Goal: Task Accomplishment & Management: Use online tool/utility

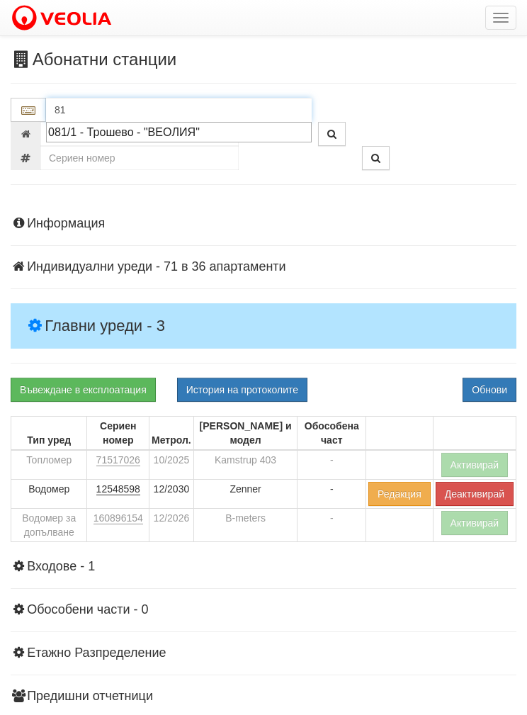
click at [188, 128] on div "081/1 - Трошево - "ВЕОЛИЯ"" at bounding box center [178, 132] width 261 height 16
type input "081/1 - Трошево - "ВЕОЛИЯ""
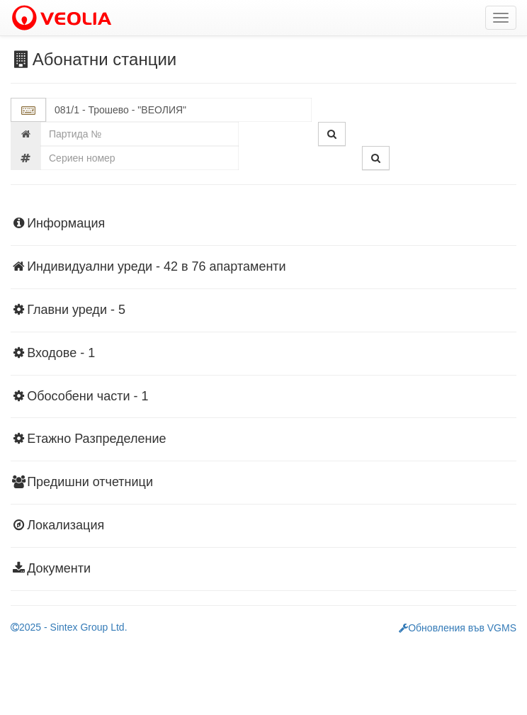
click at [84, 303] on h4 "Главни уреди - 5" at bounding box center [264, 310] width 506 height 14
click at [98, 311] on h4 "Главни уреди - 5" at bounding box center [264, 310] width 506 height 14
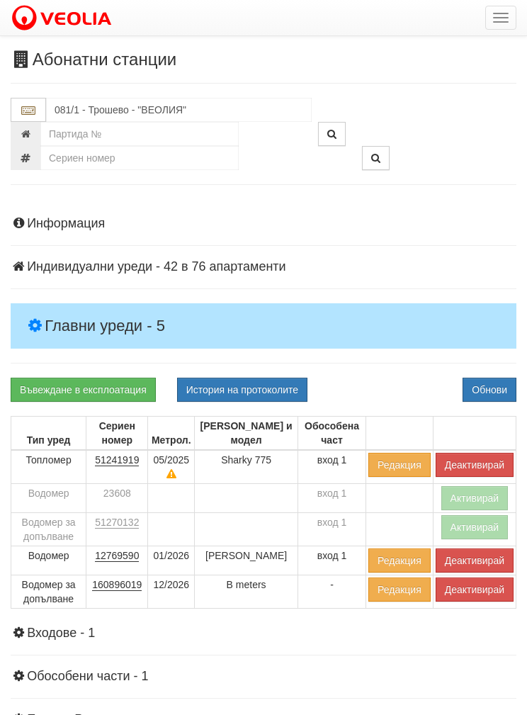
click at [503, 386] on button "Обнови" at bounding box center [489, 389] width 54 height 24
click at [479, 456] on button "Деактивирай" at bounding box center [475, 465] width 78 height 24
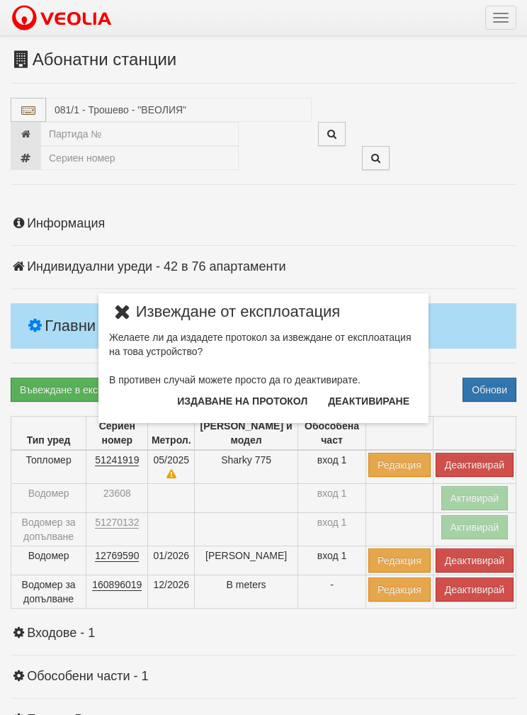
click at [118, 304] on icon at bounding box center [122, 312] width 27 height 16
click at [123, 309] on icon at bounding box center [122, 312] width 27 height 16
click at [120, 309] on icon at bounding box center [122, 312] width 27 height 16
click at [514, 265] on div "× Извеждане от експлоатация Желаете ли да издадете протокол за извеждане от екс…" at bounding box center [263, 211] width 527 height 423
click at [227, 399] on button "Издаване на протокол" at bounding box center [242, 400] width 147 height 23
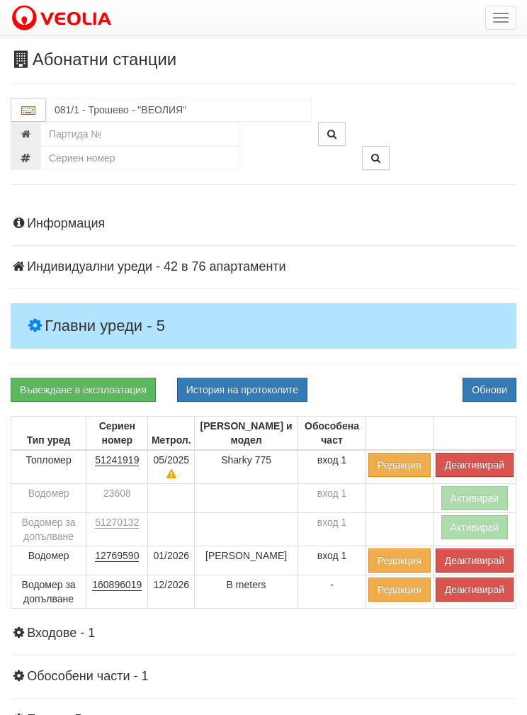
click at [478, 460] on button "Деактивирай" at bounding box center [475, 465] width 78 height 24
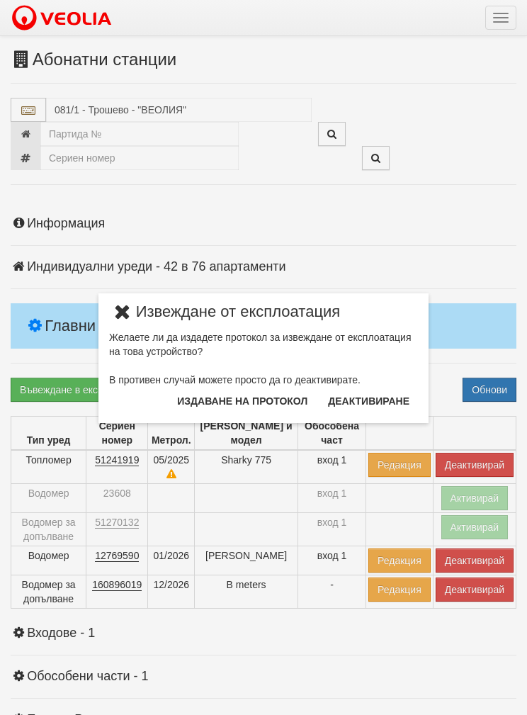
click at [250, 404] on button "Издаване на протокол" at bounding box center [242, 400] width 147 height 23
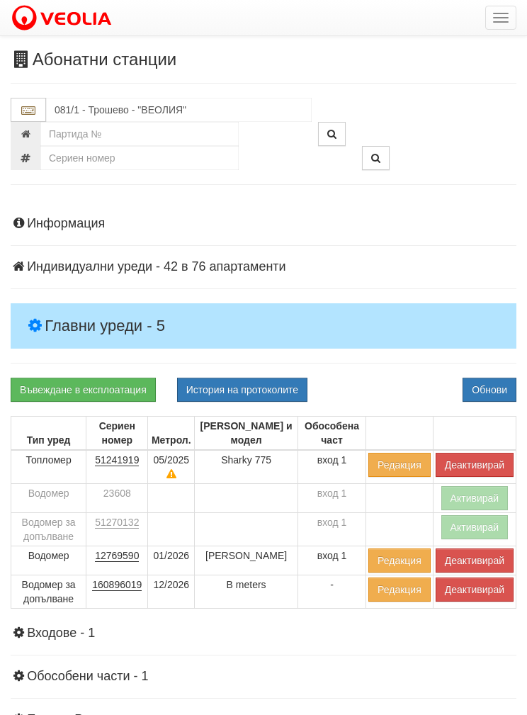
click at [496, 385] on button "Обнови" at bounding box center [489, 389] width 54 height 24
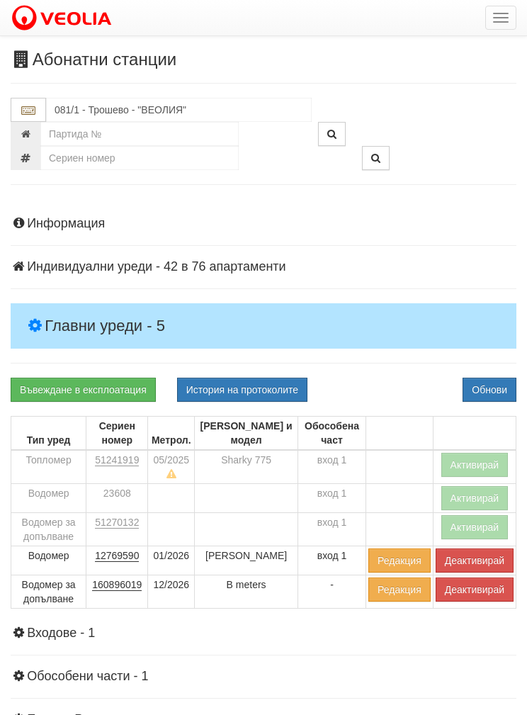
click at [474, 582] on button "Деактивирай" at bounding box center [475, 589] width 78 height 24
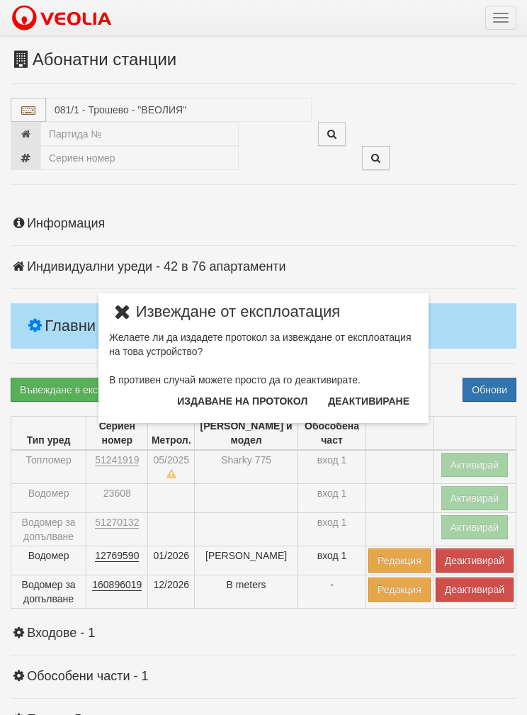
click at [257, 396] on button "Издаване на протокол" at bounding box center [242, 400] width 147 height 23
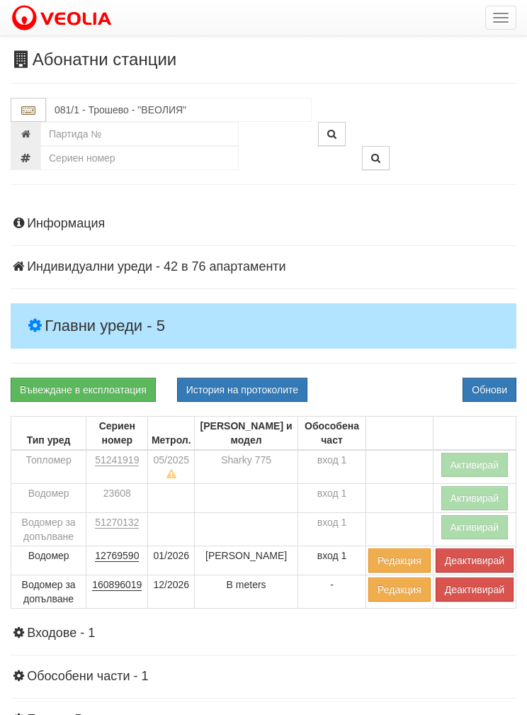
click at [479, 391] on button "Обнови" at bounding box center [489, 389] width 54 height 24
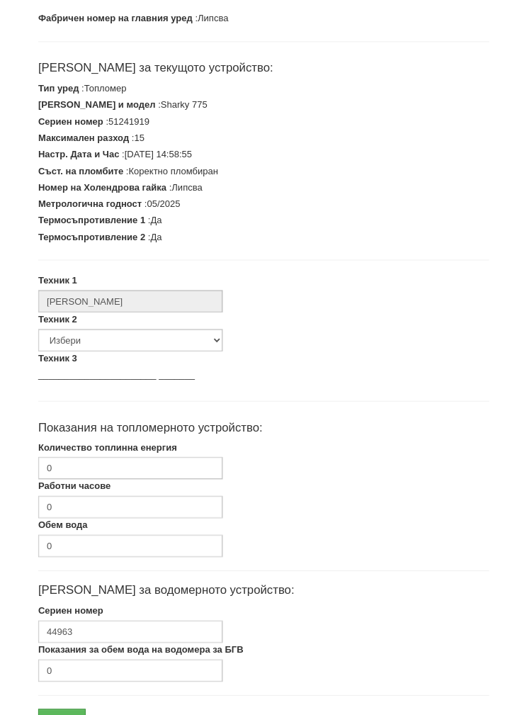
scroll to position [263, 0]
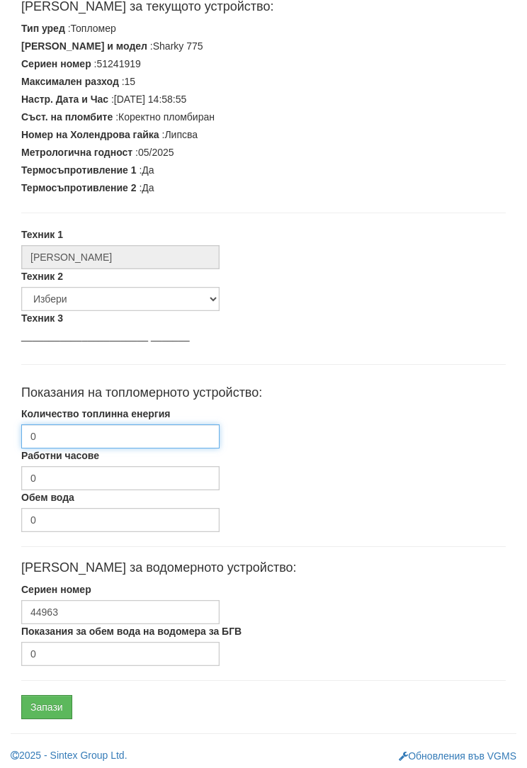
click at [59, 437] on input "0" at bounding box center [120, 436] width 198 height 24
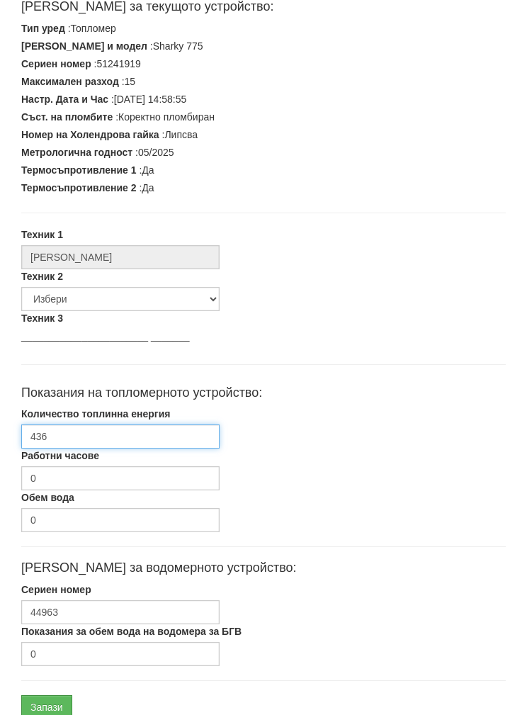
type input "4362"
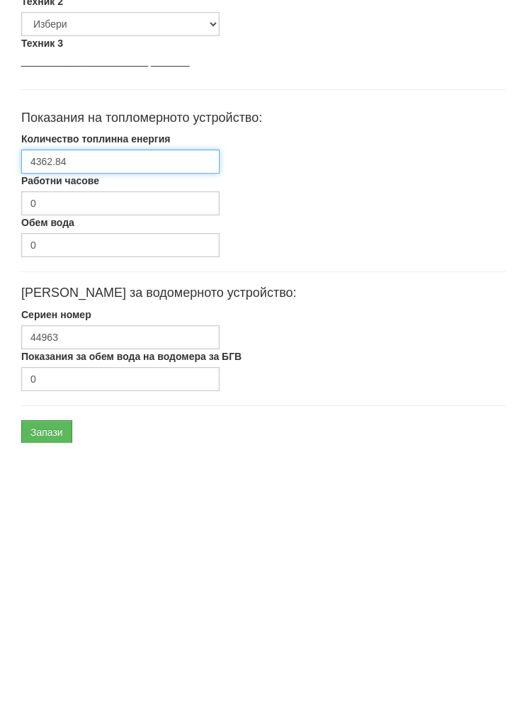
scroll to position [320, 0]
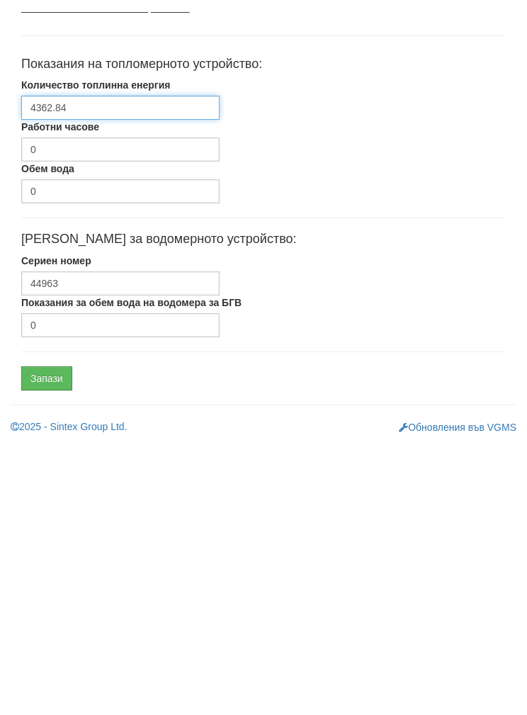
type input "4362.84"
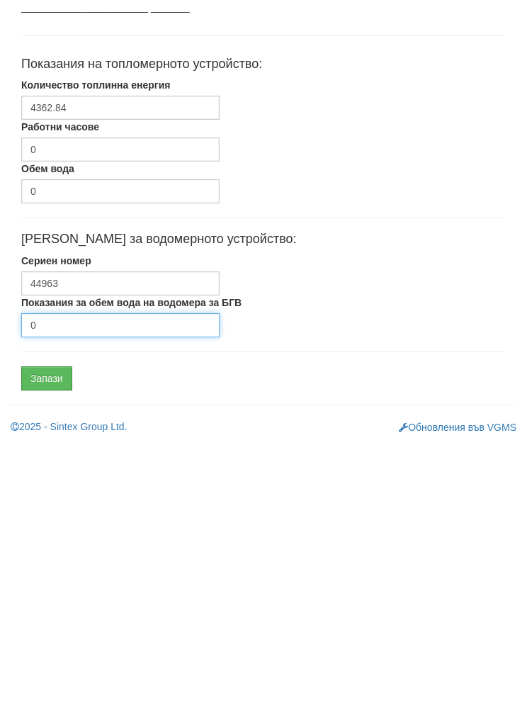
click at [58, 585] on input "0" at bounding box center [120, 597] width 198 height 24
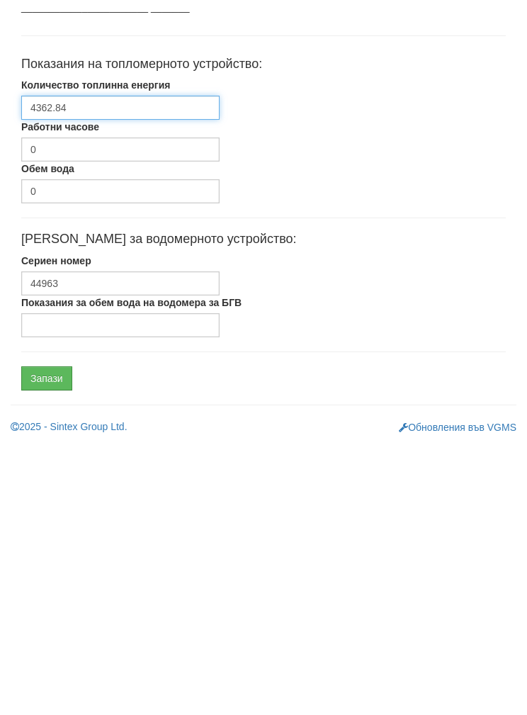
click at [71, 368] on input "4362.84" at bounding box center [120, 380] width 198 height 24
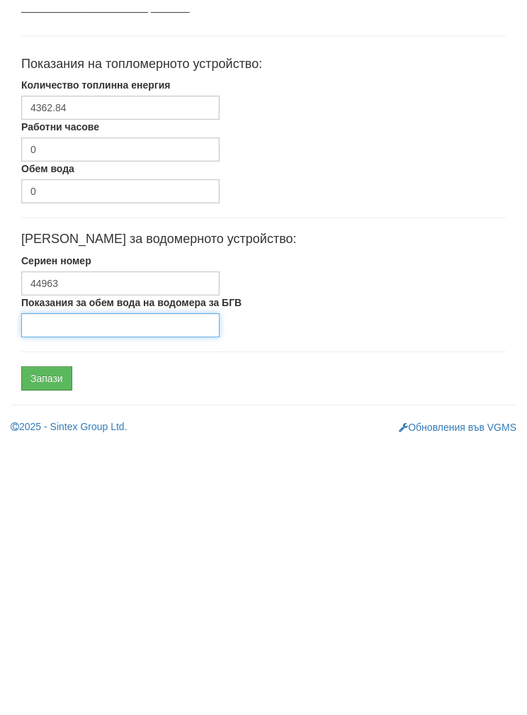
click at [63, 585] on input "Показания за обем вода на водомера за БГВ" at bounding box center [120, 597] width 198 height 24
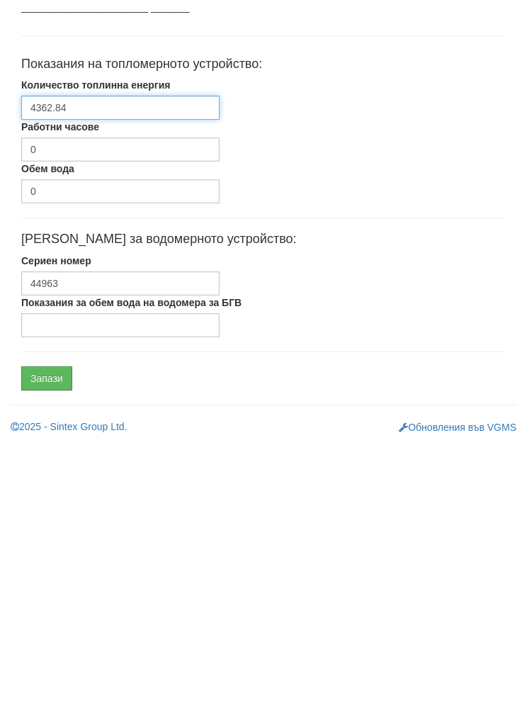
click at [41, 368] on input "4362.84" at bounding box center [120, 380] width 198 height 24
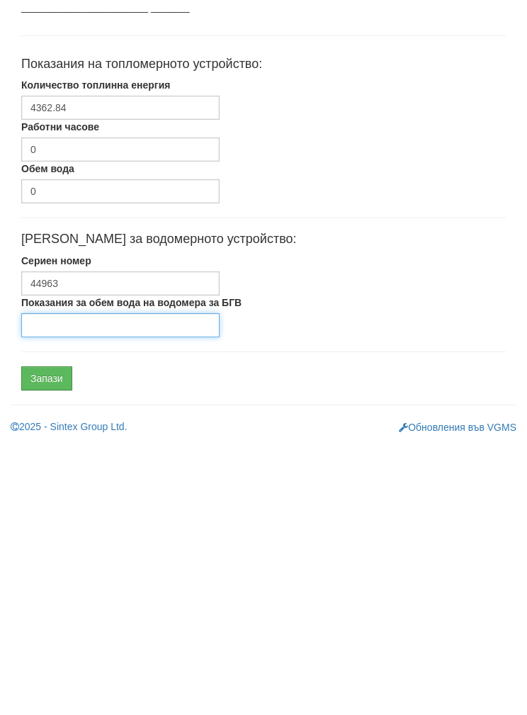
click at [71, 585] on input "Показания за обем вода на водомера за БГВ" at bounding box center [120, 597] width 198 height 24
type input "4955"
click at [31, 638] on input "Запази" at bounding box center [46, 650] width 51 height 24
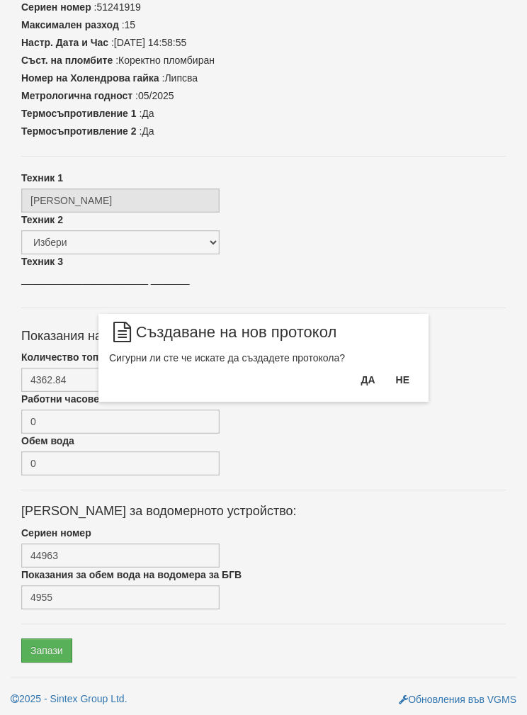
click at [370, 377] on button "Да" at bounding box center [367, 379] width 31 height 23
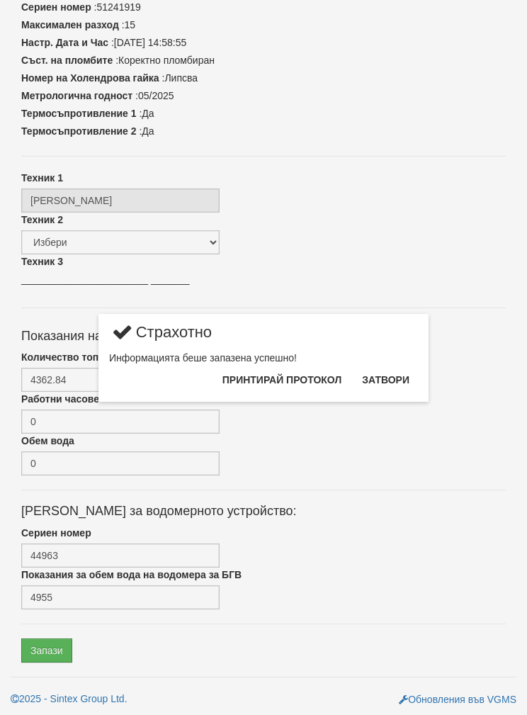
click at [395, 377] on button "Затвори" at bounding box center [385, 379] width 64 height 23
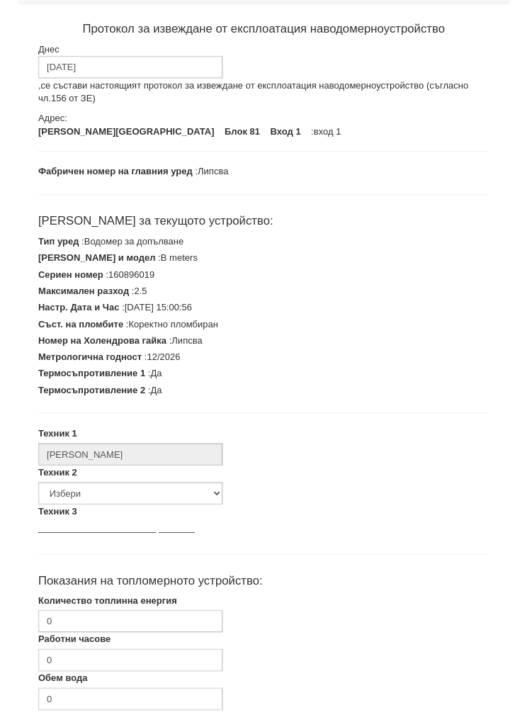
scroll to position [263, 0]
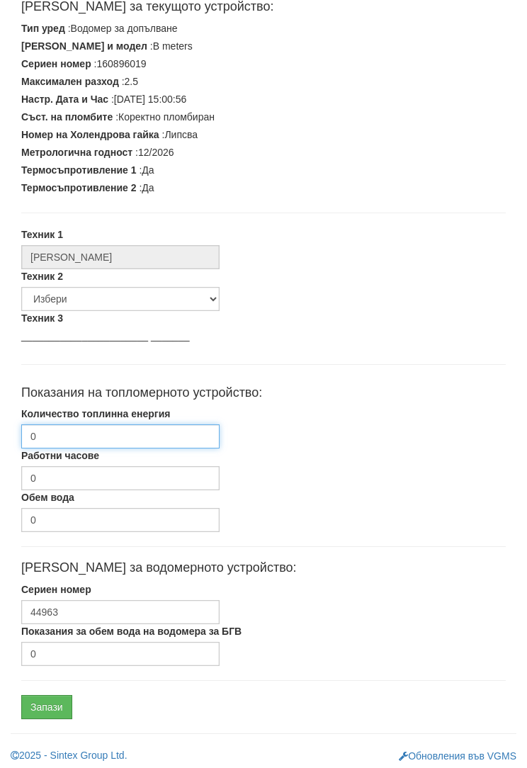
click at [55, 426] on input "0" at bounding box center [120, 436] width 198 height 24
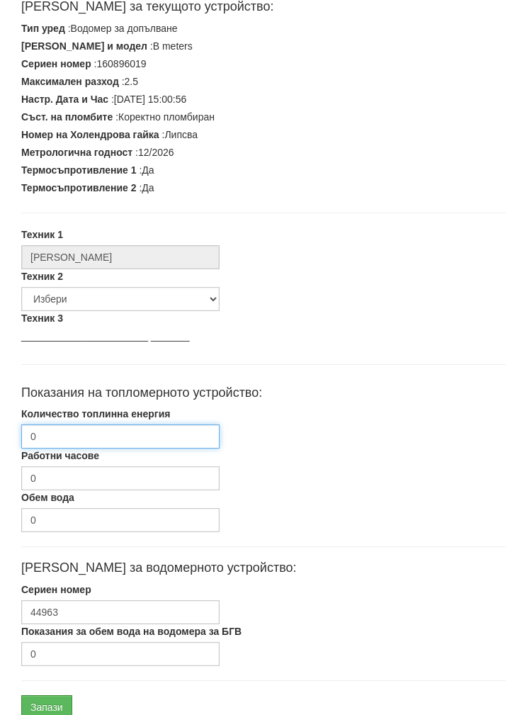
click at [63, 428] on input "0" at bounding box center [120, 436] width 198 height 24
paste input "4362.84"
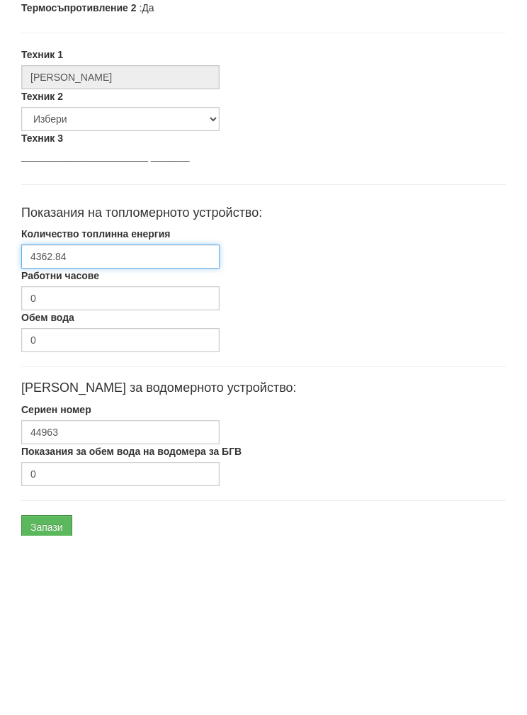
scroll to position [320, 0]
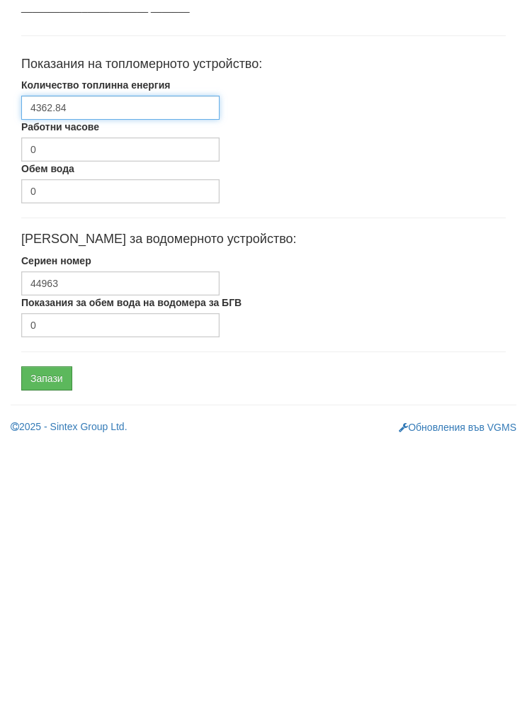
type input "4362.84"
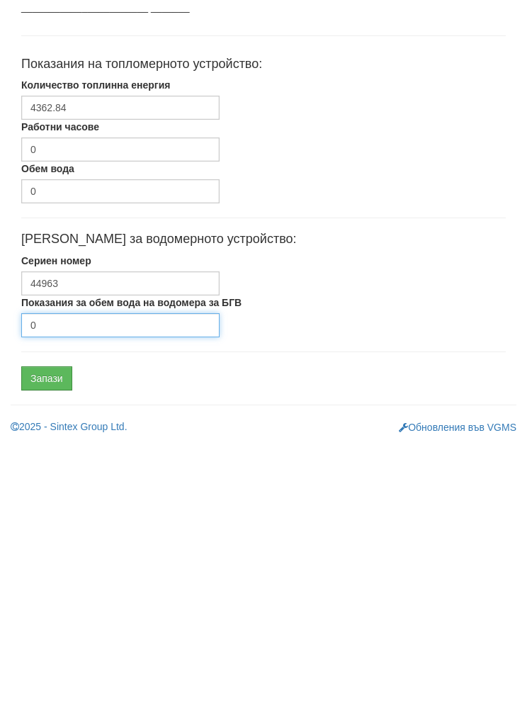
click at [52, 585] on input "0" at bounding box center [120, 597] width 198 height 24
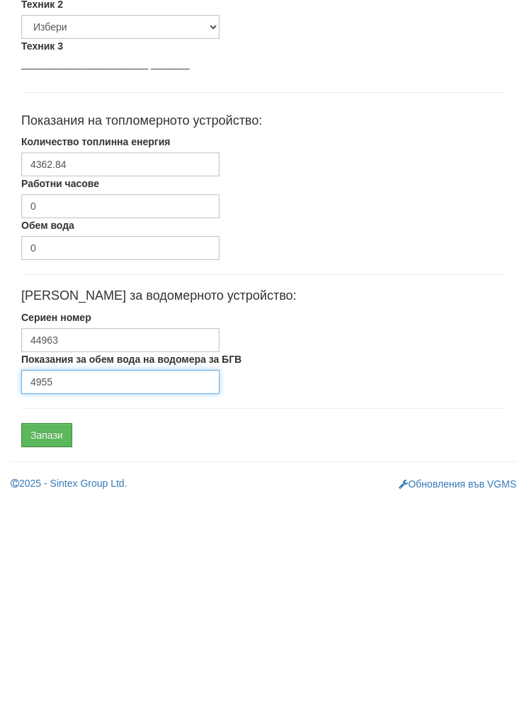
type input "4955"
click at [40, 638] on input "Запази" at bounding box center [46, 650] width 51 height 24
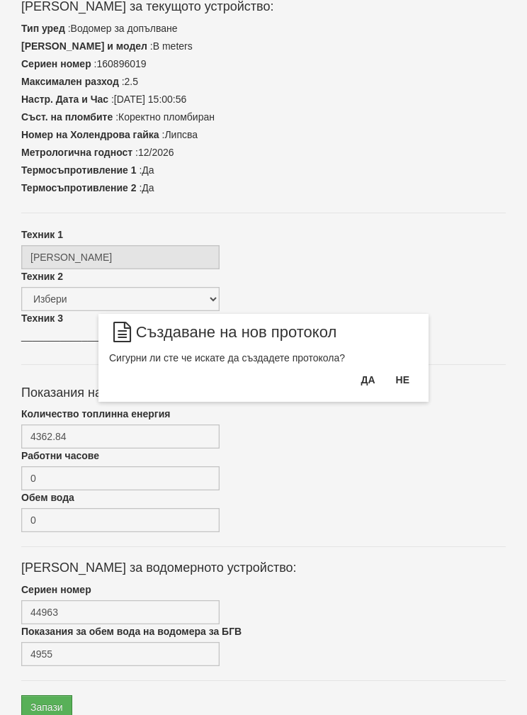
click at [359, 375] on button "Да" at bounding box center [367, 379] width 31 height 23
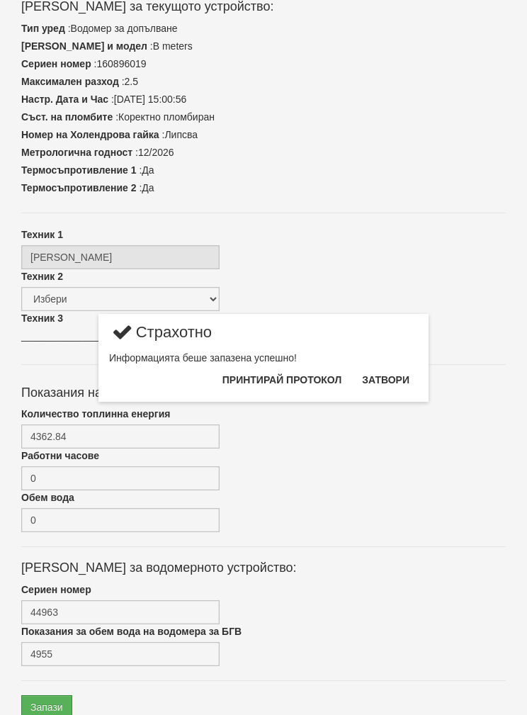
click at [388, 379] on button "Затвори" at bounding box center [385, 379] width 64 height 23
